Goal: Navigation & Orientation: Find specific page/section

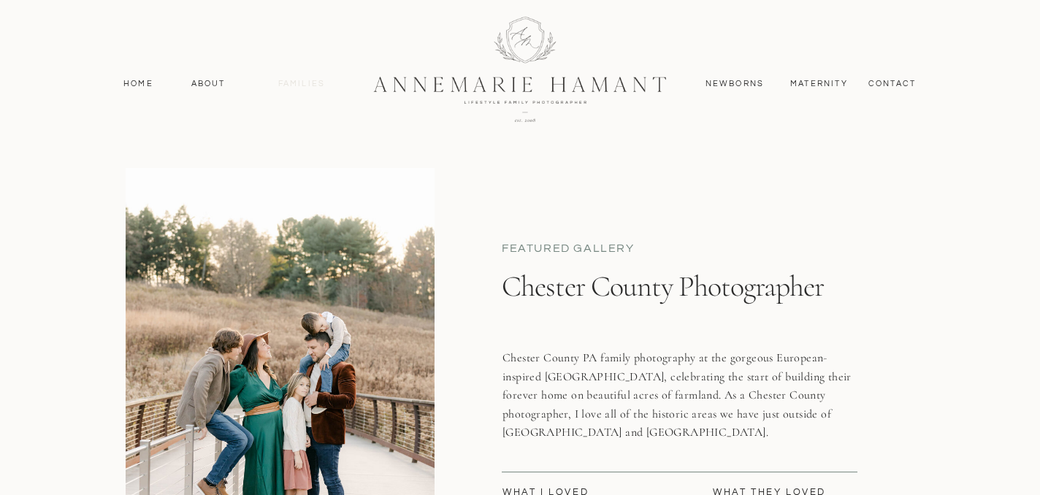
click at [302, 87] on nav "Families" at bounding box center [302, 83] width 66 height 13
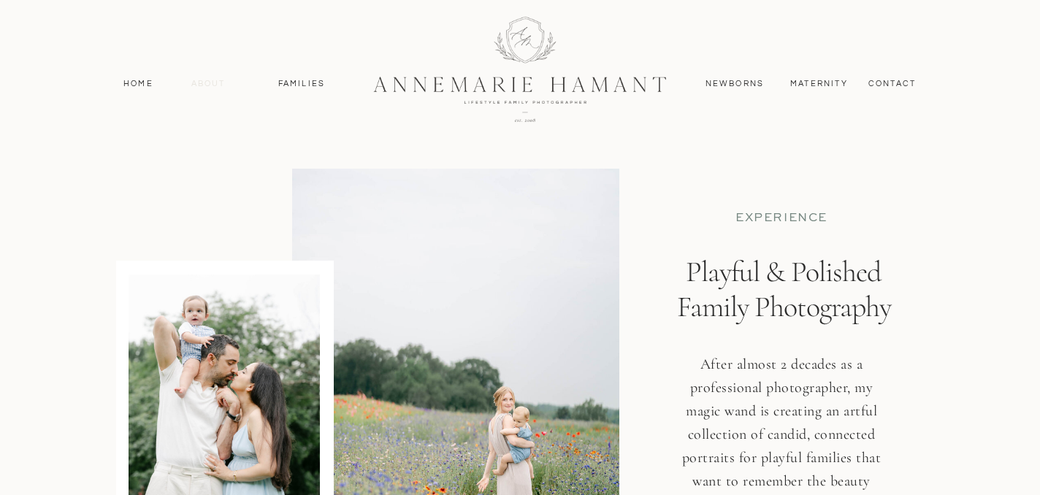
click at [216, 82] on nav "About" at bounding box center [208, 83] width 42 height 13
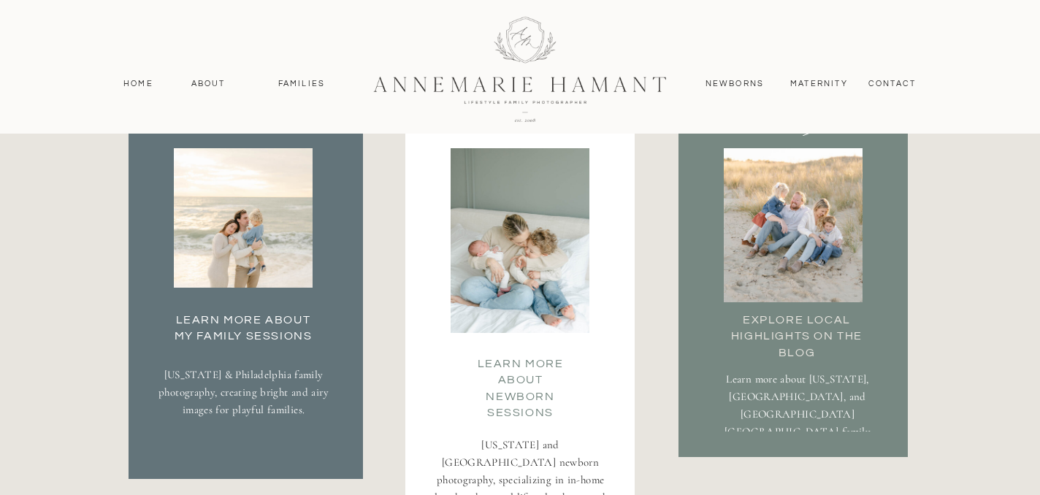
scroll to position [2644, 0]
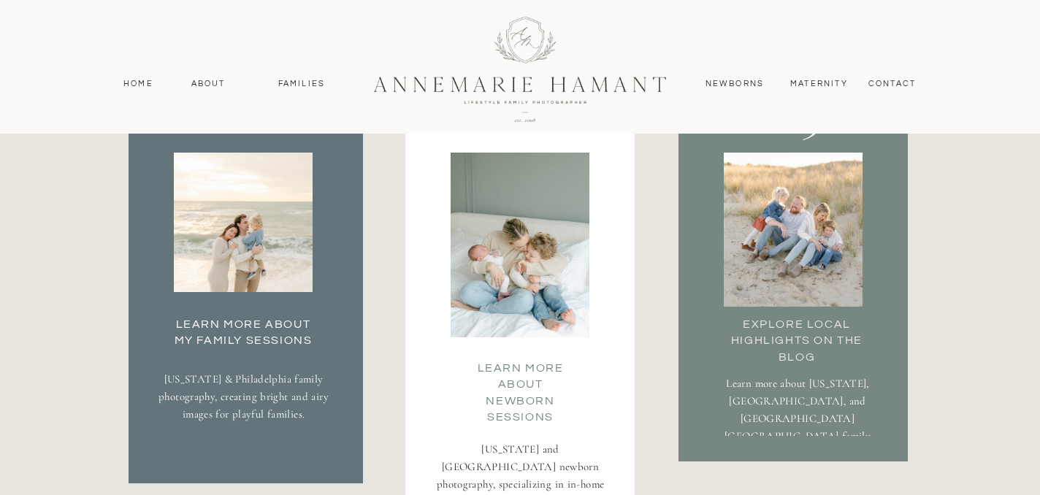
click at [222, 330] on h3 "Learn More about my family Sessions" at bounding box center [242, 330] width 153 height 29
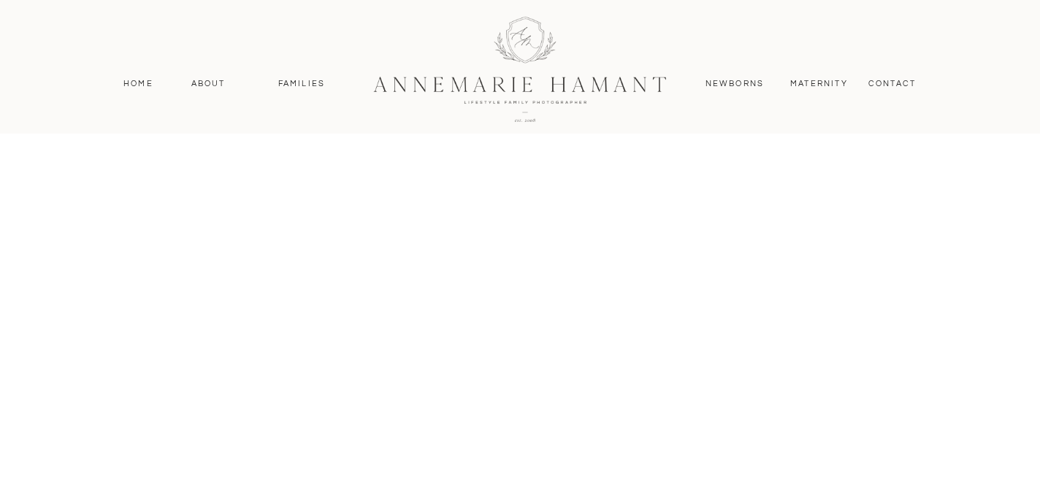
scroll to position [1128, 0]
